Goal: Task Accomplishment & Management: Complete application form

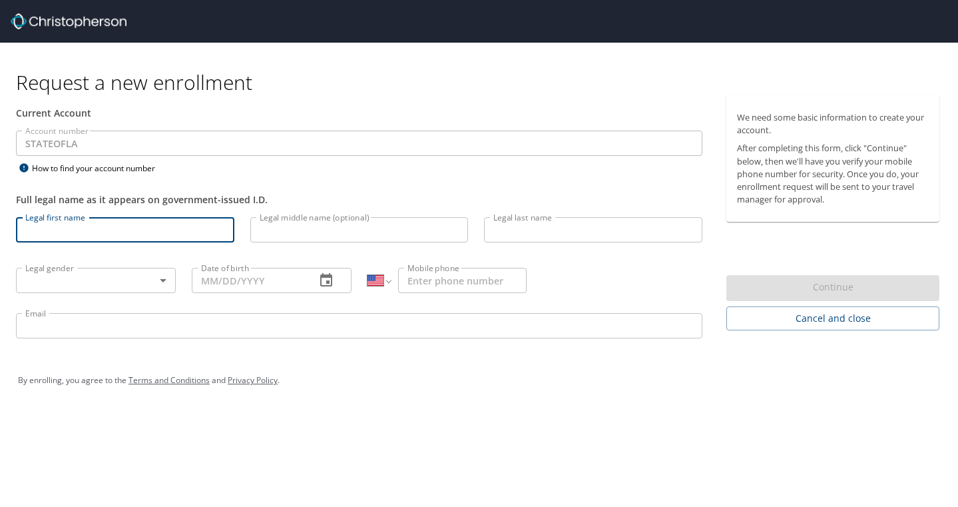
select select "US"
type input "[PERSON_NAME]"
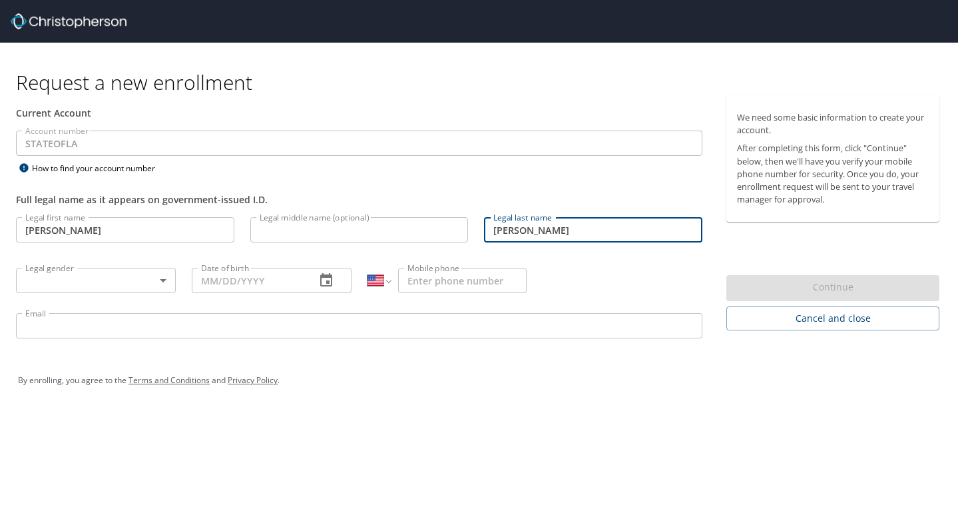
type input "[PERSON_NAME]"
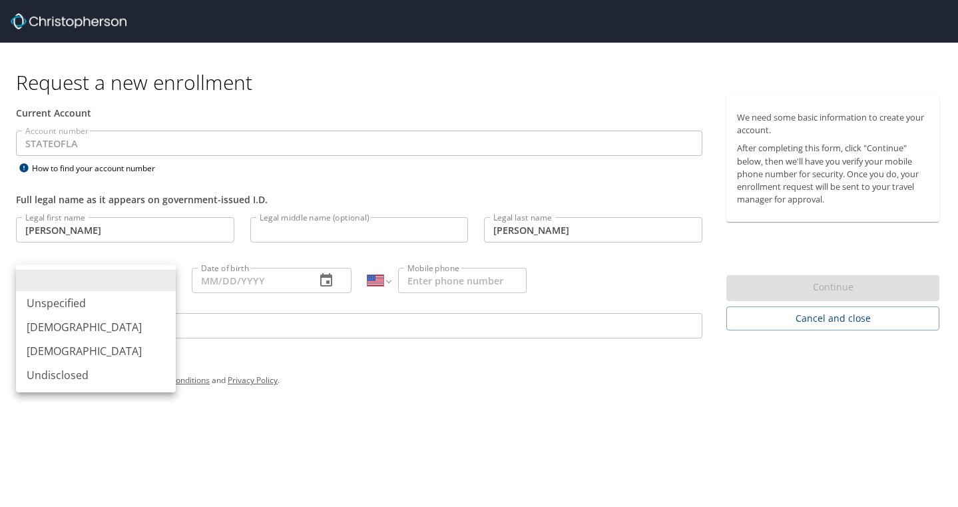
click at [109, 292] on body "Request a new enrollment Current Account Account number STATEOFLA Account numbe…" at bounding box center [479, 253] width 958 height 507
click at [108, 355] on li "[DEMOGRAPHIC_DATA]" at bounding box center [96, 351] width 160 height 24
type input "[DEMOGRAPHIC_DATA]"
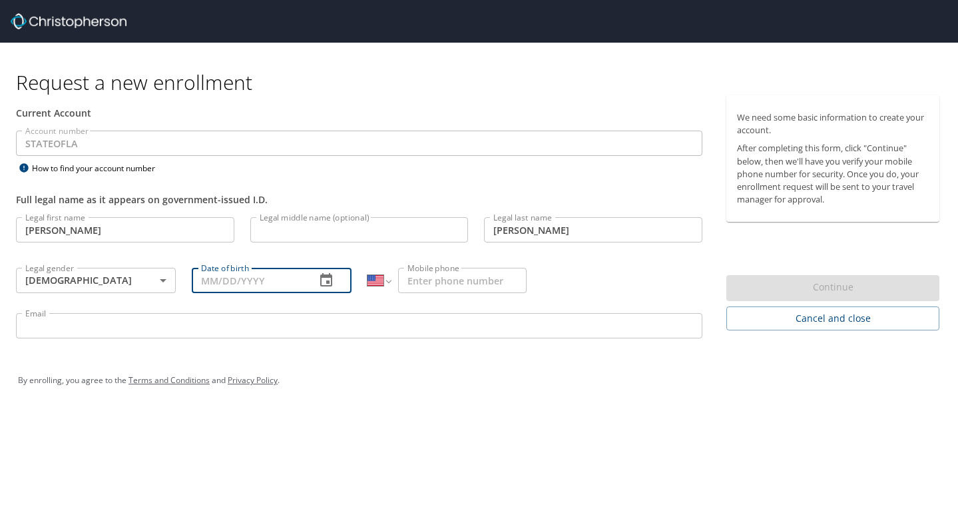
click at [224, 291] on input "Date of birth" at bounding box center [248, 280] width 113 height 25
type input "[DATE]"
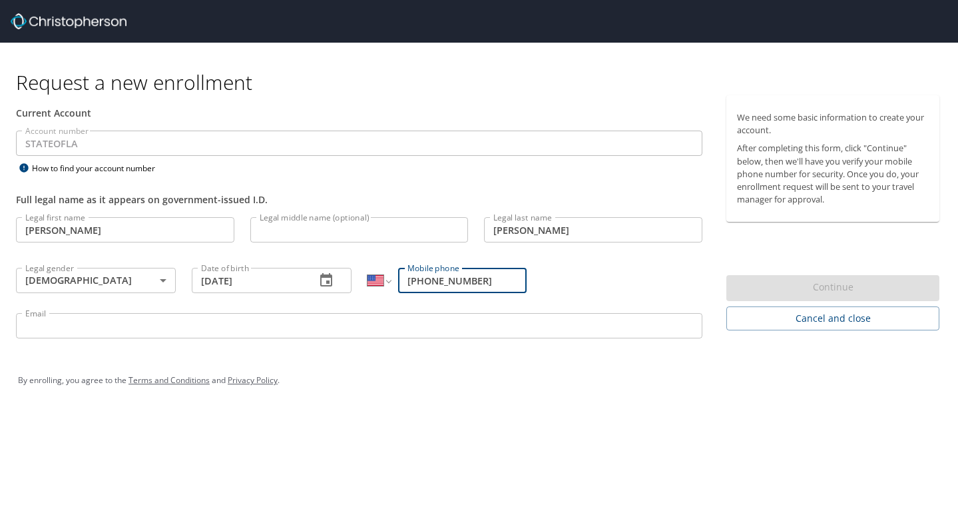
type input "[PHONE_NUMBER]"
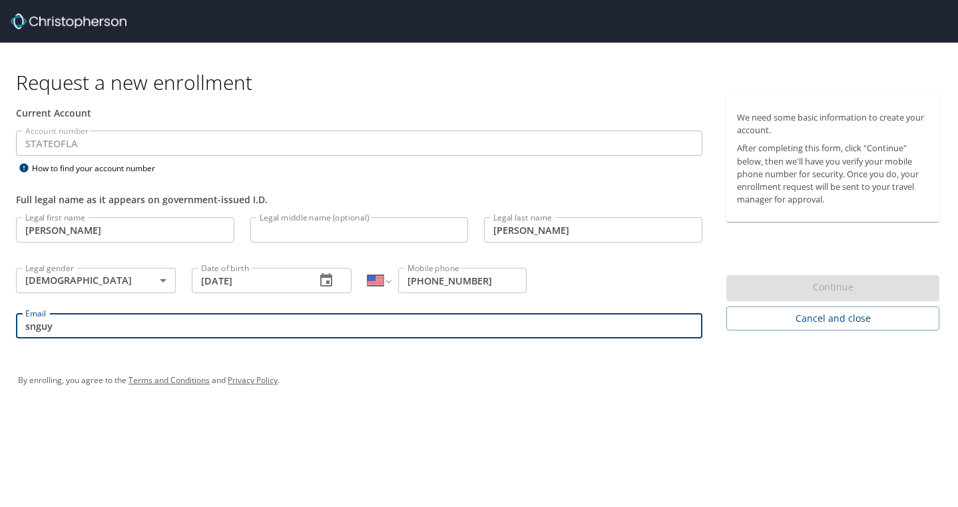
type input "[EMAIL_ADDRESS][DOMAIN_NAME]"
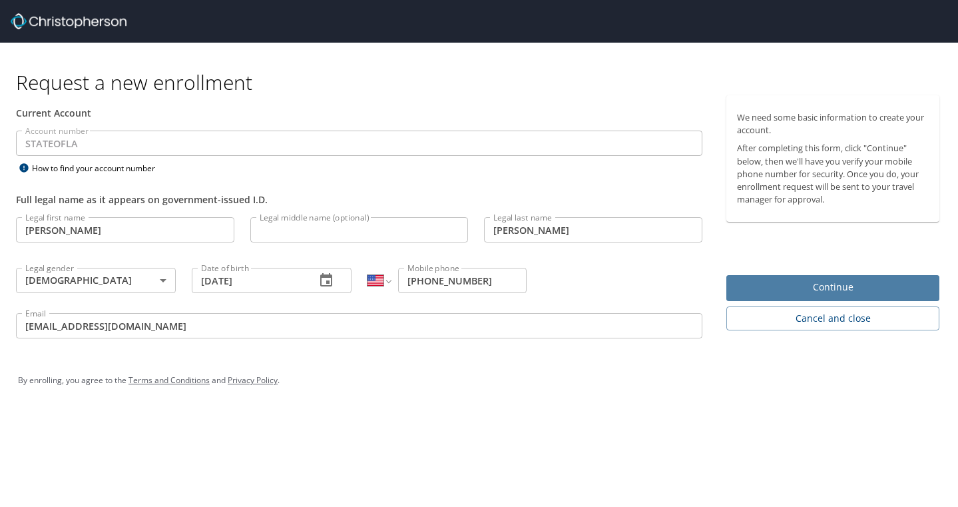
click at [788, 294] on span "Continue" at bounding box center [833, 287] width 192 height 17
